Goal: Transaction & Acquisition: Purchase product/service

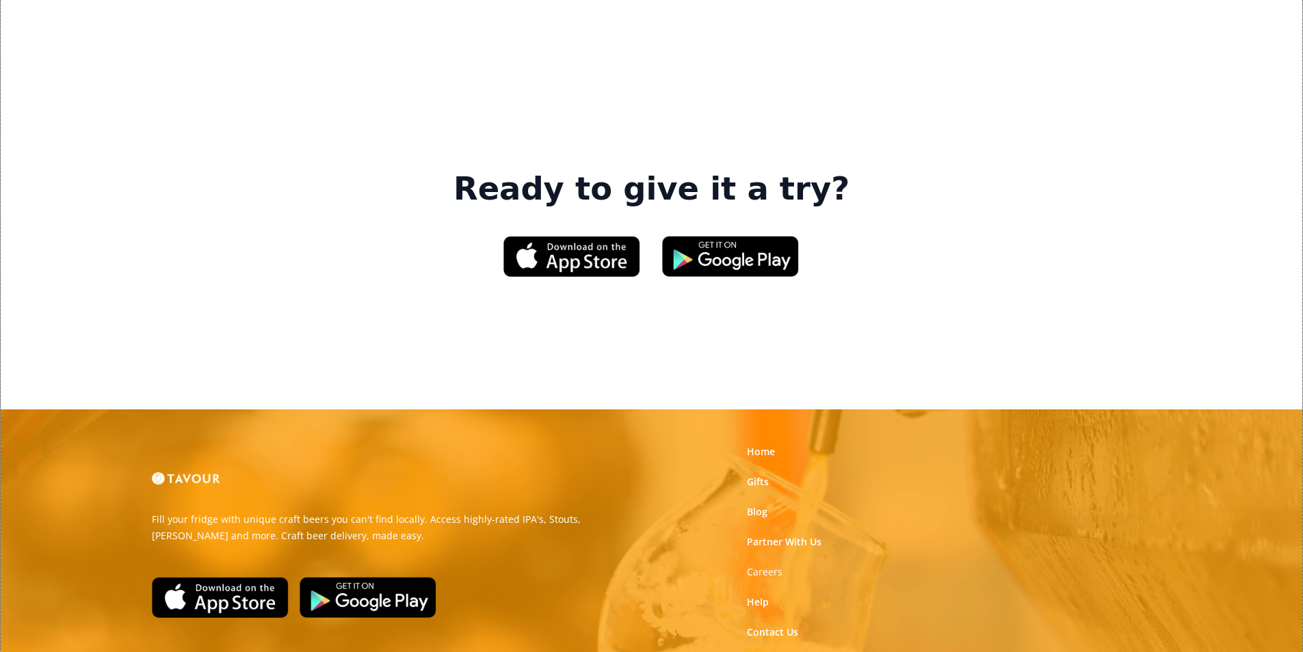
scroll to position [2069, 0]
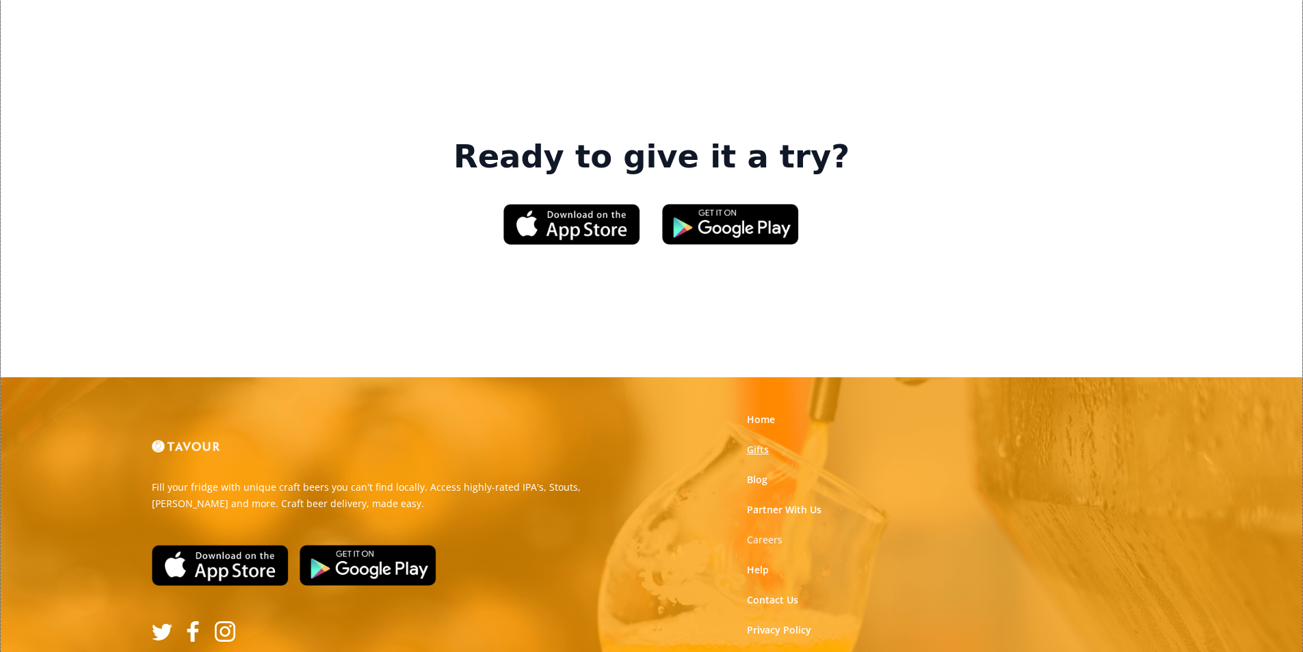
click at [757, 443] on link "Gifts" at bounding box center [758, 450] width 22 height 14
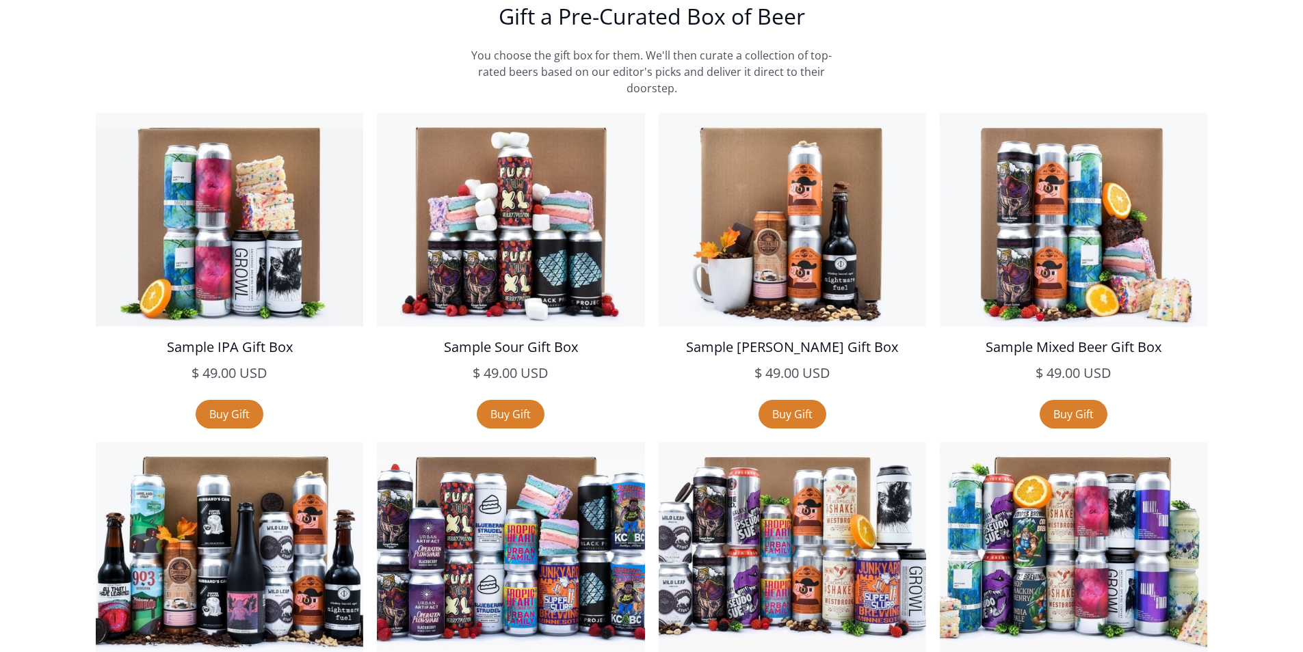
scroll to position [2393, 0]
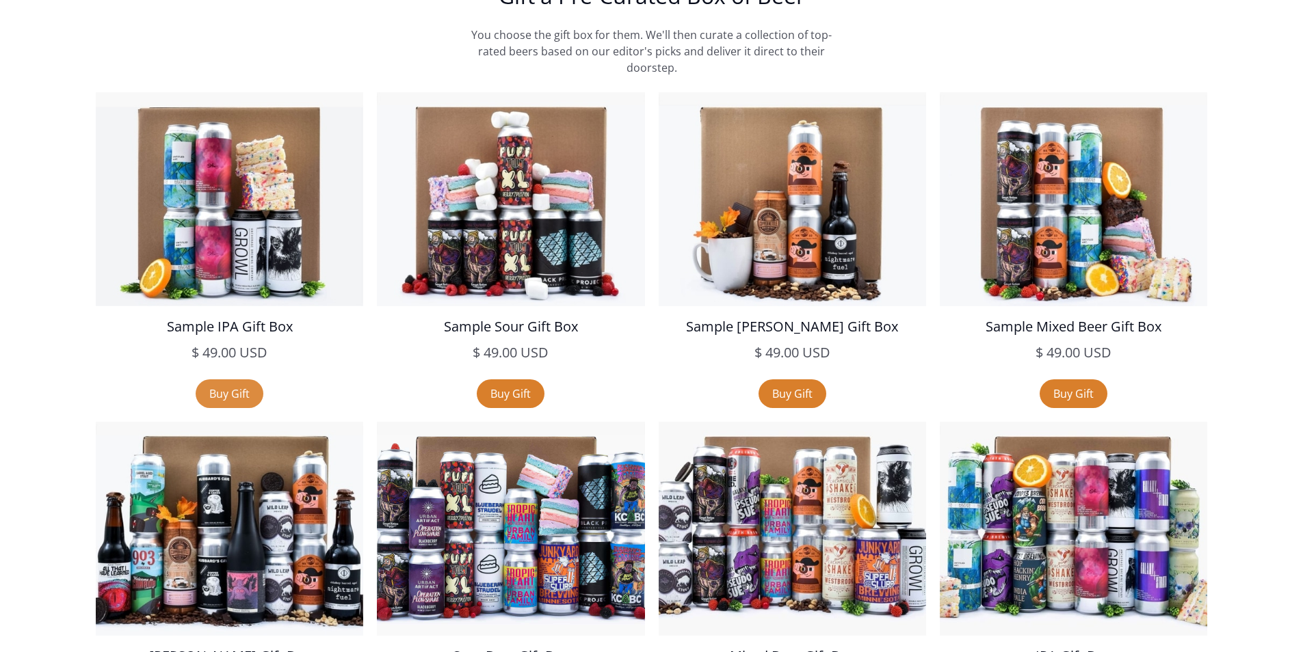
click at [224, 401] on link "Buy Gift" at bounding box center [230, 393] width 68 height 29
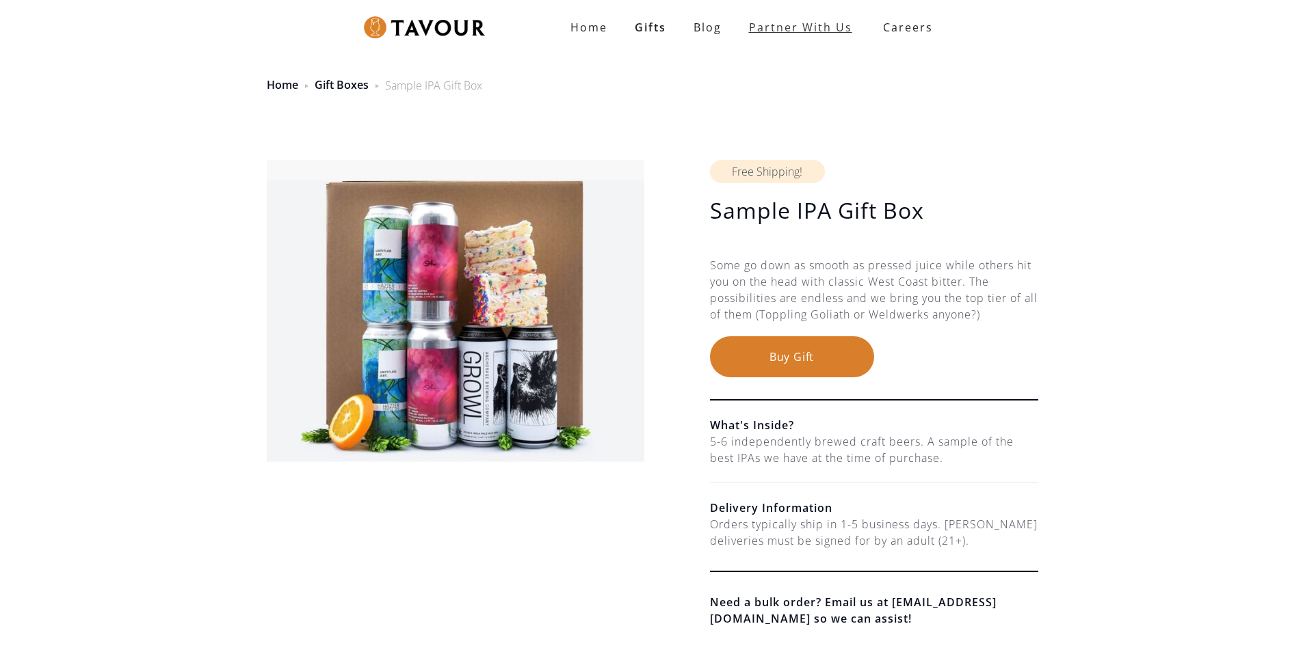
click at [840, 29] on link "partner with us" at bounding box center [800, 27] width 131 height 27
